Goal: Task Accomplishment & Management: Complete application form

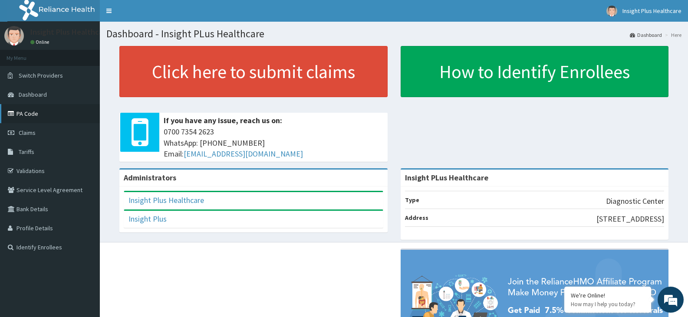
click at [38, 109] on link "PA Code" at bounding box center [50, 113] width 100 height 19
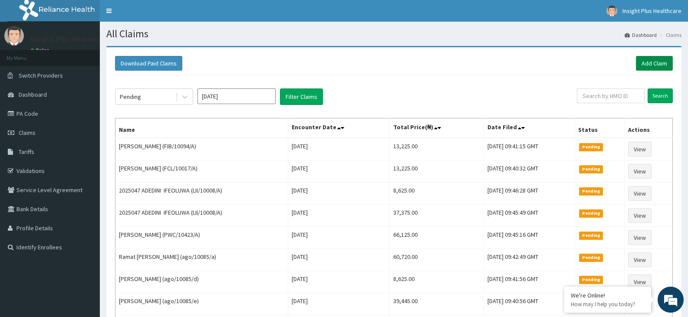
click at [645, 63] on link "Add Claim" at bounding box center [654, 63] width 37 height 15
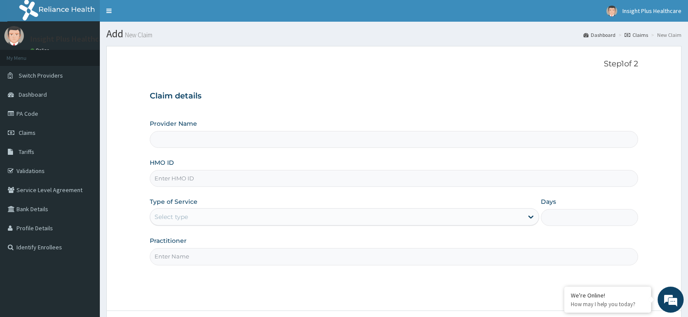
type input "Insight PLus Healthcare"
click at [220, 180] on input "HMO ID" at bounding box center [394, 178] width 488 height 17
paste input "rgi/10023/b"
type input "rgi/10023/b"
click at [206, 218] on div "Select type" at bounding box center [336, 217] width 372 height 14
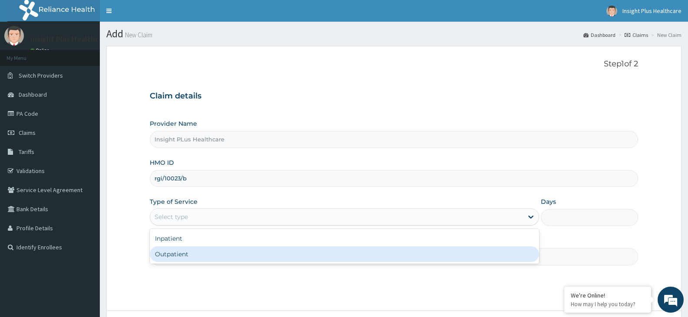
click at [198, 256] on div "Outpatient" at bounding box center [344, 254] width 389 height 16
type input "1"
click at [198, 256] on input "Practitioner" at bounding box center [394, 256] width 488 height 17
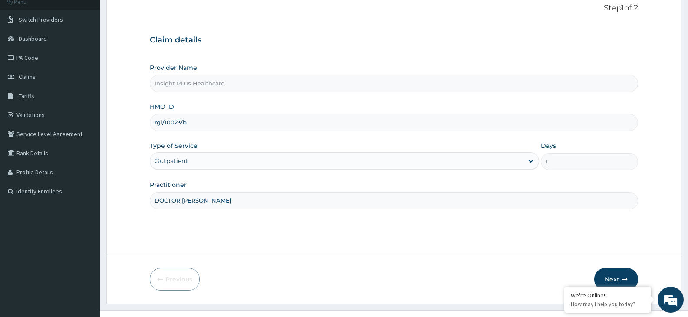
scroll to position [72, 0]
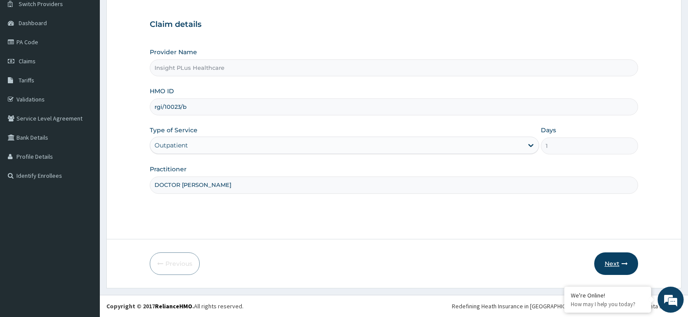
type input "DOCTOR OMOLOLU"
click at [615, 267] on button "Next" at bounding box center [616, 264] width 44 height 23
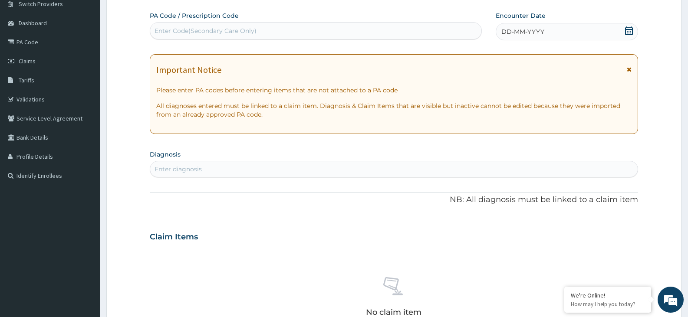
click at [213, 33] on div "Enter Code(Secondary Care Only)" at bounding box center [205, 30] width 102 height 9
paste input "PA/86246E"
type input "PA/86246E"
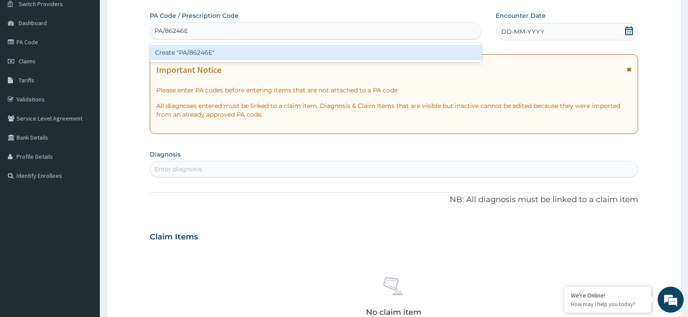
click at [226, 53] on div "Create "PA/86246E"" at bounding box center [316, 53] width 332 height 16
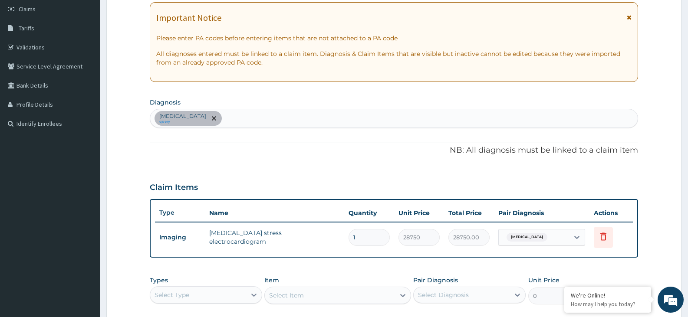
scroll to position [267, 0]
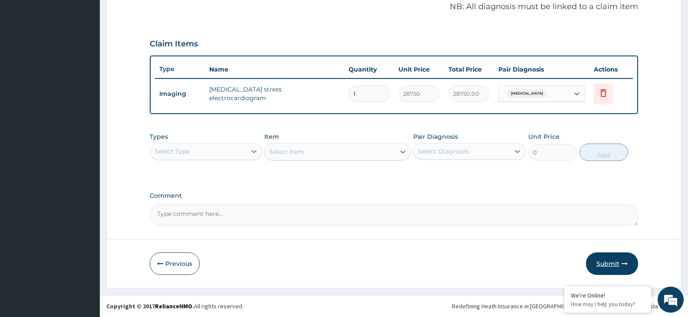
click at [609, 265] on button "Submit" at bounding box center [612, 264] width 52 height 23
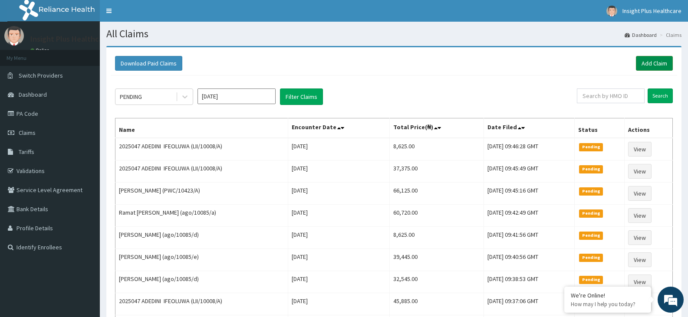
click at [641, 67] on link "Add Claim" at bounding box center [654, 63] width 37 height 15
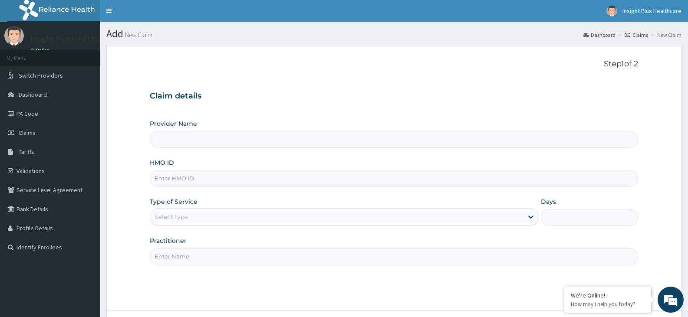
type input "Insight PLus Healthcare"
click at [233, 179] on input "HMO ID" at bounding box center [394, 178] width 488 height 17
paste input "PLE/10004/A"
type input "PLE/10004/A"
click at [280, 220] on div "Select type" at bounding box center [336, 217] width 372 height 14
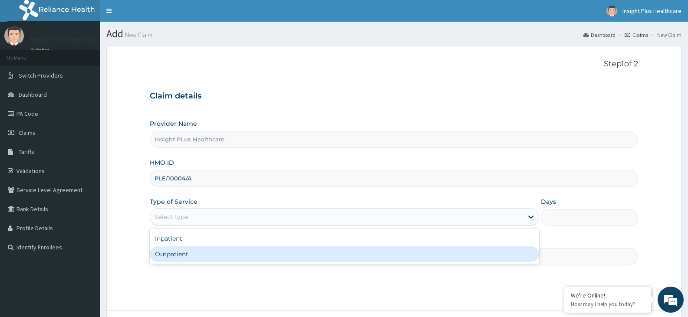
click at [278, 251] on div "Outpatient" at bounding box center [344, 254] width 389 height 16
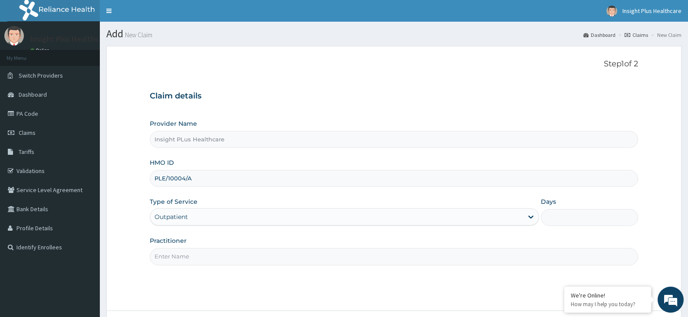
type input "1"
click at [276, 256] on input "Practitioner" at bounding box center [394, 256] width 488 height 17
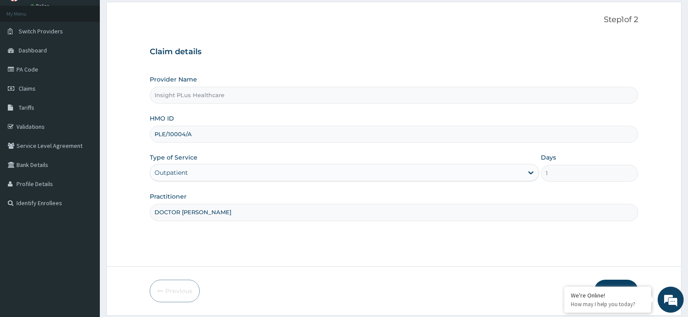
scroll to position [72, 0]
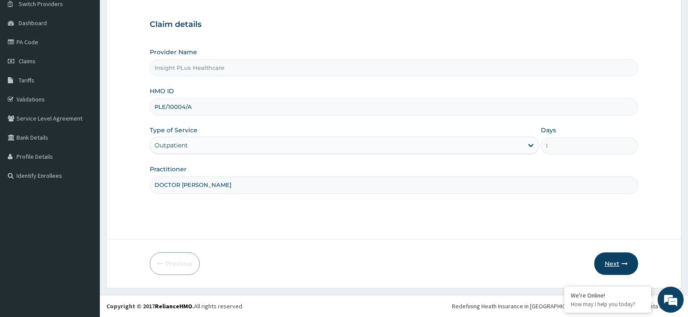
type input "DOCTOR OMOLOLU"
click at [614, 263] on button "Next" at bounding box center [616, 264] width 44 height 23
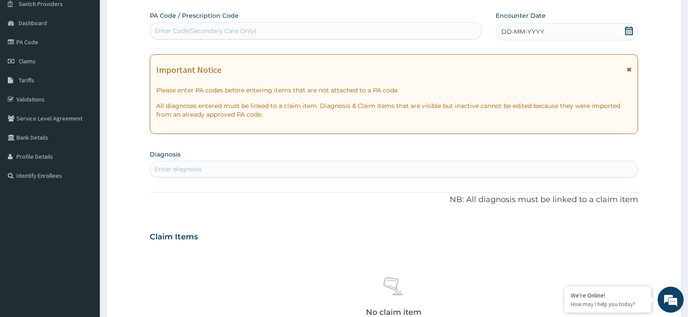
click at [199, 31] on div "Enter Code(Secondary Care Only)" at bounding box center [205, 30] width 102 height 9
paste input "PA/35DAEC"
type input "PA/35DAEC"
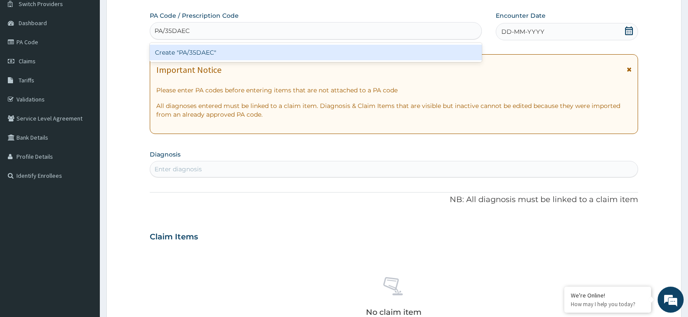
click at [215, 53] on div "Create "PA/35DAEC"" at bounding box center [316, 53] width 332 height 16
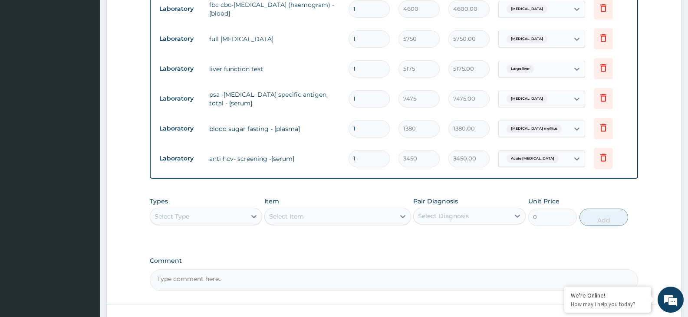
scroll to position [613, 0]
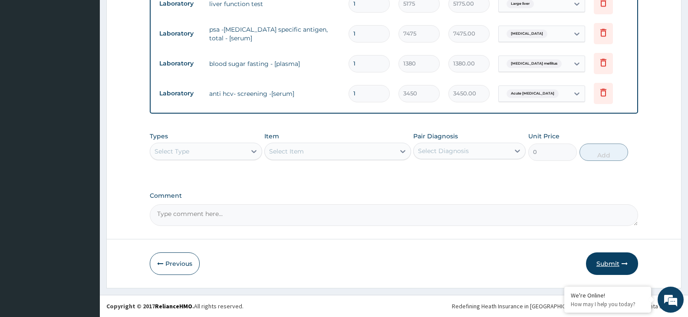
click at [608, 260] on button "Submit" at bounding box center [612, 264] width 52 height 23
